Goal: Task Accomplishment & Management: Complete application form

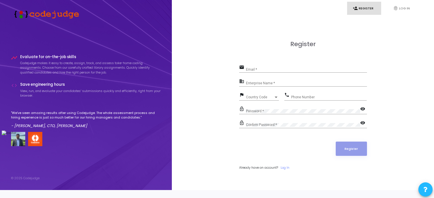
click at [198, 47] on div "Register email Email * business Enterprise Name * flag Country Code Country Cod…" at bounding box center [303, 111] width 250 height 190
click at [198, 47] on div "Register email `/ Email * business Enterprise Name * flag Country Code Country …" at bounding box center [303, 111] width 250 height 190
click at [260, 71] on input "`/" at bounding box center [306, 69] width 121 height 4
type input "`"
click at [253, 70] on div "NIK Email *" at bounding box center [306, 68] width 121 height 9
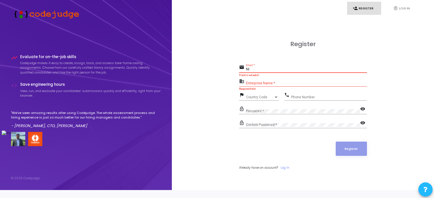
type input "N"
type input "[EMAIL_ADDRESS][DOMAIN_NAME]"
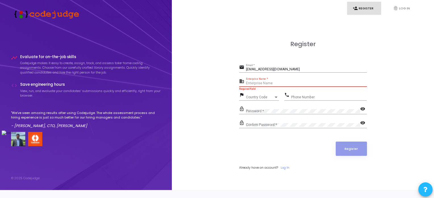
click at [267, 85] on input "Enterprise Name *" at bounding box center [306, 83] width 121 height 4
type input "[PERSON_NAME] [PERSON_NAME]"
click at [265, 99] on div "Country Code Country Code" at bounding box center [262, 96] width 33 height 9
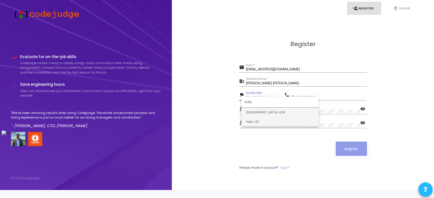
type input "india"
click at [260, 120] on span "India +91" at bounding box center [280, 121] width 68 height 9
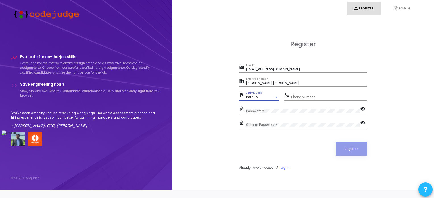
click at [303, 99] on input "Phone Number" at bounding box center [329, 97] width 76 height 4
type input "7352534237"
click at [362, 113] on mat-icon "visibility" at bounding box center [364, 109] width 7 height 7
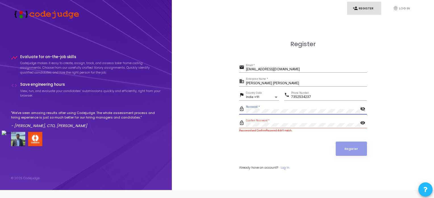
click at [364, 127] on mat-icon "visibility" at bounding box center [364, 123] width 7 height 7
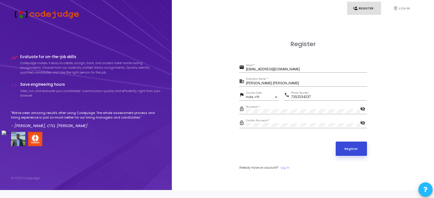
click at [351, 149] on button "Register" at bounding box center [351, 148] width 31 height 14
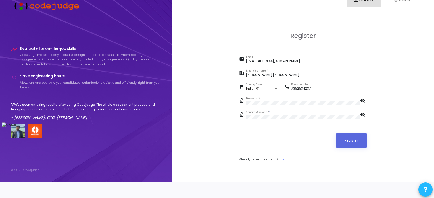
scroll to position [16, 0]
click at [352, 137] on button "Register" at bounding box center [351, 140] width 31 height 14
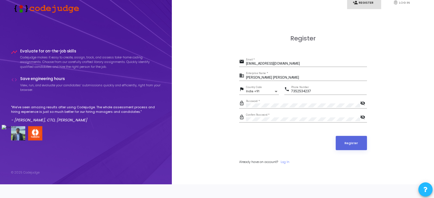
scroll to position [0, 0]
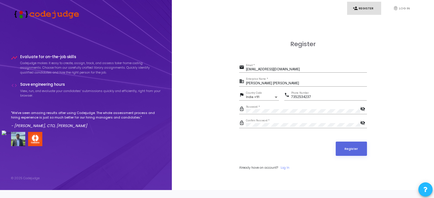
click at [282, 59] on div "Register email [EMAIL_ADDRESS][DOMAIN_NAME] Email * business [PERSON_NAME] [PER…" at bounding box center [303, 111] width 128 height 142
click at [349, 151] on button "Register" at bounding box center [351, 148] width 31 height 14
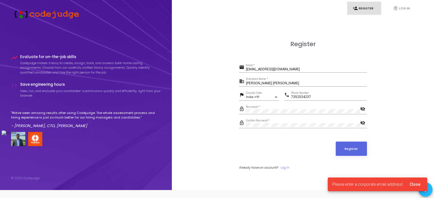
click at [390, 183] on span "Please enter a corporate email address!" at bounding box center [368, 184] width 71 height 6
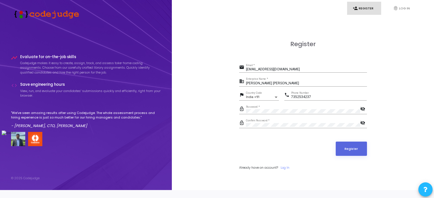
click at [363, 113] on mat-icon "visibility_off" at bounding box center [364, 109] width 7 height 7
click at [363, 127] on mat-icon "visibility_off" at bounding box center [364, 123] width 7 height 7
click at [355, 152] on button "Register" at bounding box center [351, 148] width 31 height 14
click at [355, 58] on div "Register email [EMAIL_ADDRESS][DOMAIN_NAME] Email * business [PERSON_NAME] [PER…" at bounding box center [303, 111] width 128 height 142
click at [398, 81] on div "Register email [EMAIL_ADDRESS][DOMAIN_NAME] Email * business [PERSON_NAME] [PER…" at bounding box center [303, 111] width 250 height 190
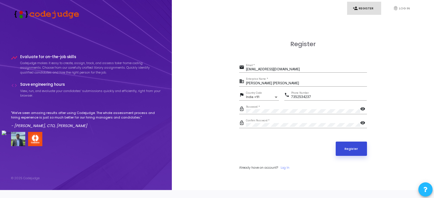
click at [353, 147] on button "Register" at bounding box center [351, 148] width 31 height 14
click at [356, 152] on button "Register" at bounding box center [351, 148] width 31 height 14
click at [341, 151] on button "Register" at bounding box center [351, 148] width 31 height 14
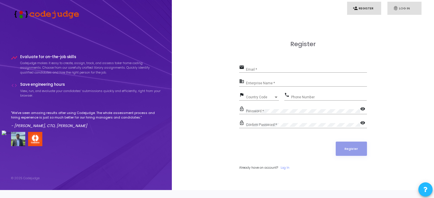
click at [405, 11] on link "fingerprint Log In" at bounding box center [405, 8] width 34 height 13
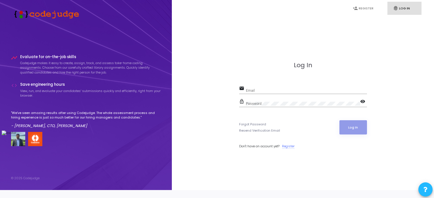
click at [292, 148] on link "Register" at bounding box center [288, 146] width 13 height 5
